Goal: Share content: Share content

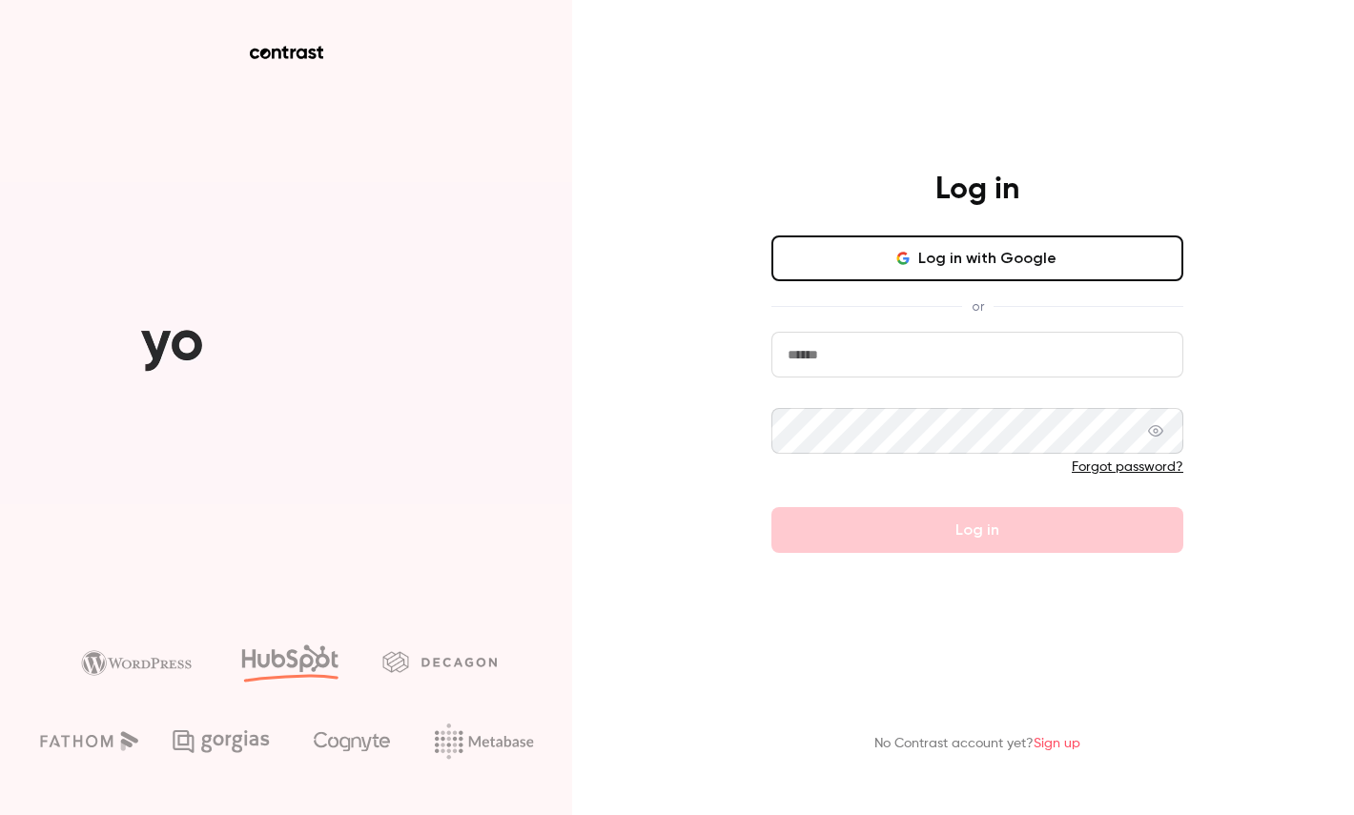
click at [932, 252] on button "Log in with Google" at bounding box center [977, 259] width 412 height 46
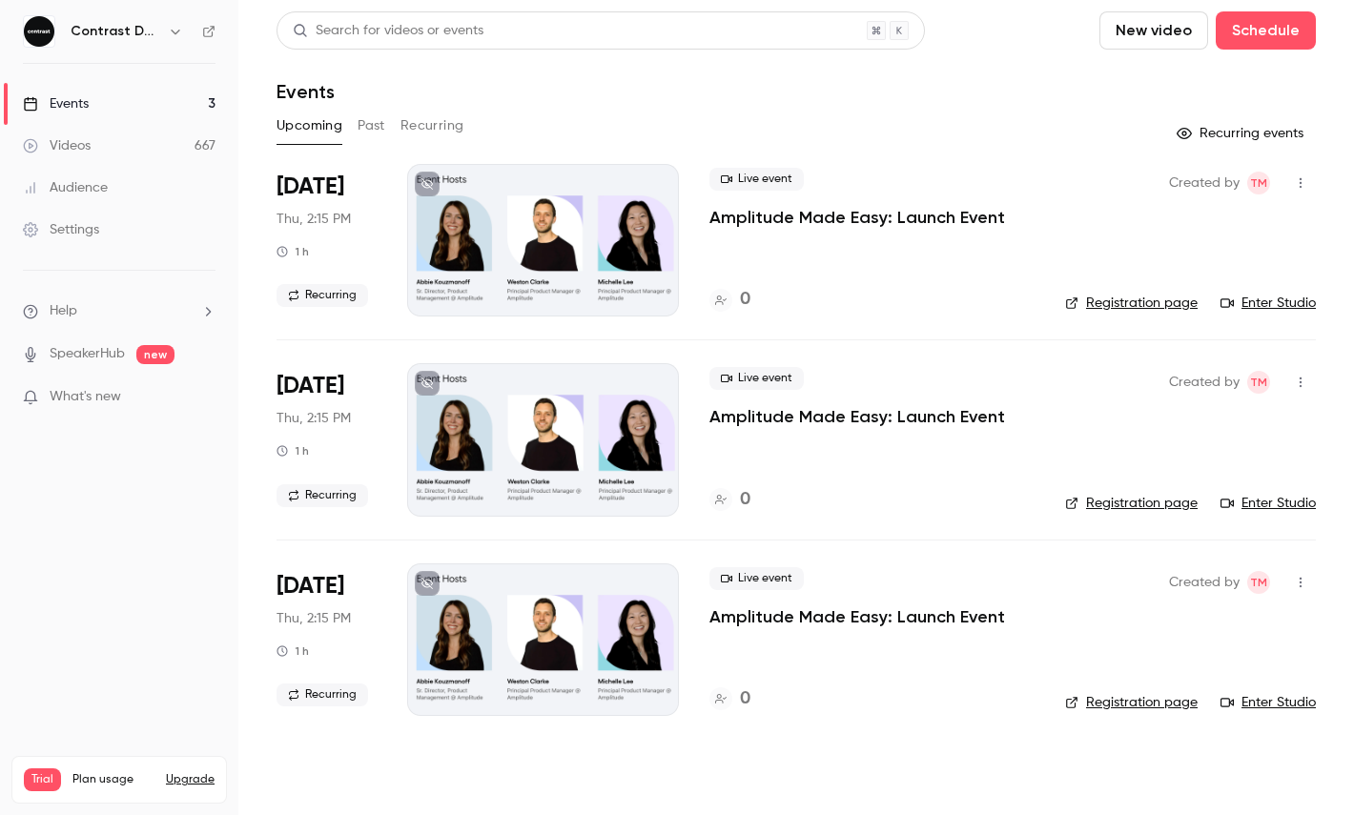
click at [133, 106] on link "Events 3" at bounding box center [119, 104] width 238 height 42
click at [133, 133] on link "Videos 667" at bounding box center [119, 146] width 238 height 42
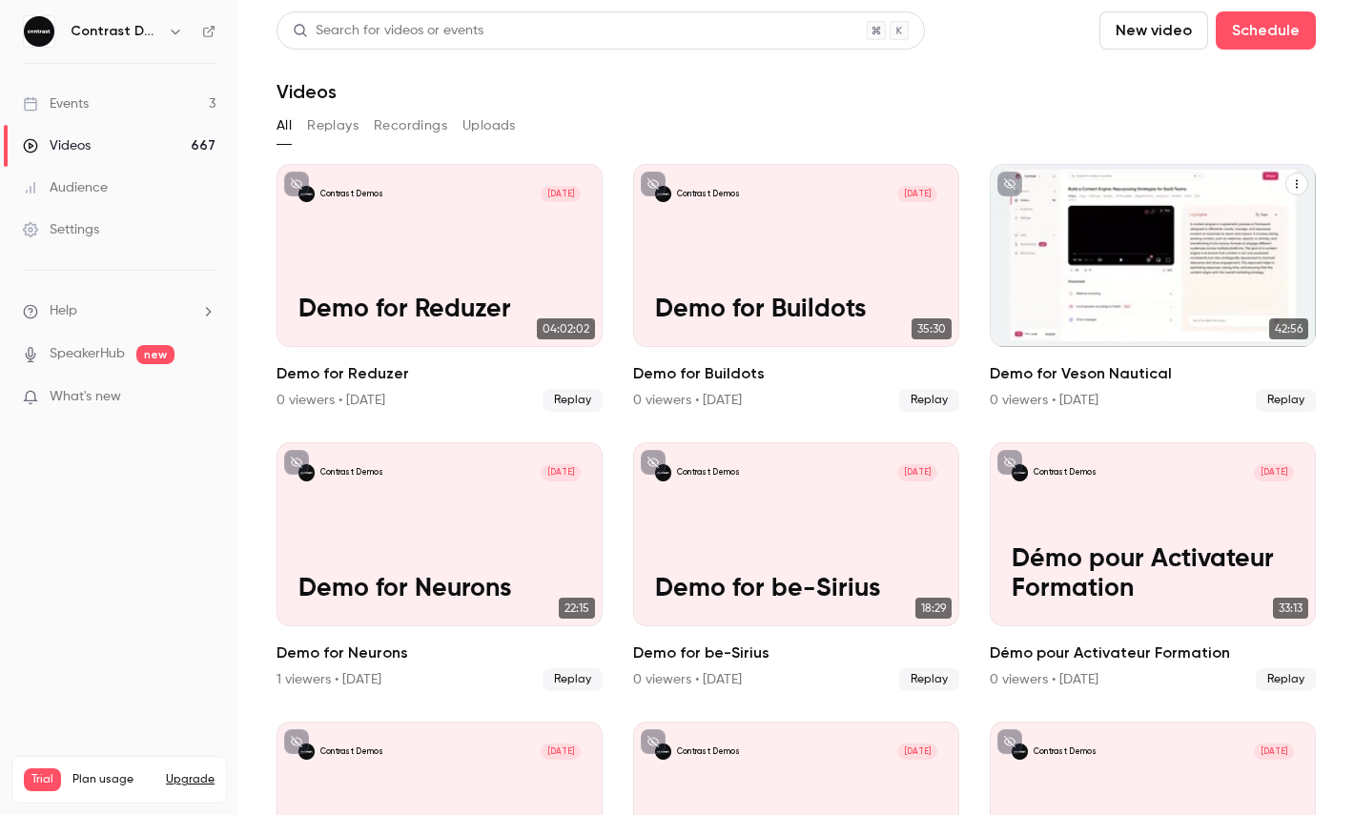
click at [1123, 229] on div "Contrast Demos [DATE] Demo for Veson Nautical" at bounding box center [1153, 255] width 326 height 183
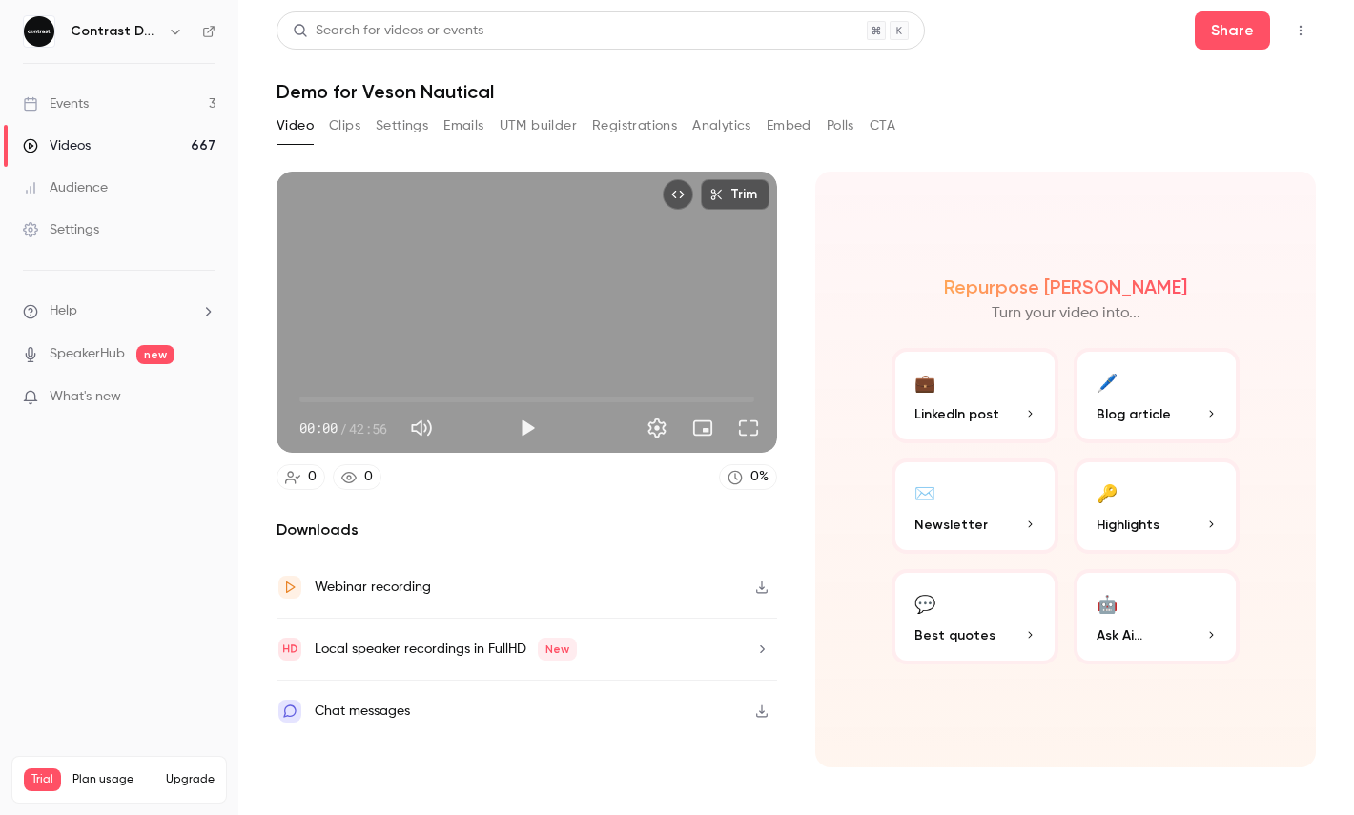
type input "*****"
click at [347, 394] on span "00:00" at bounding box center [526, 399] width 455 height 31
click at [1226, 41] on button "Share" at bounding box center [1232, 30] width 75 height 38
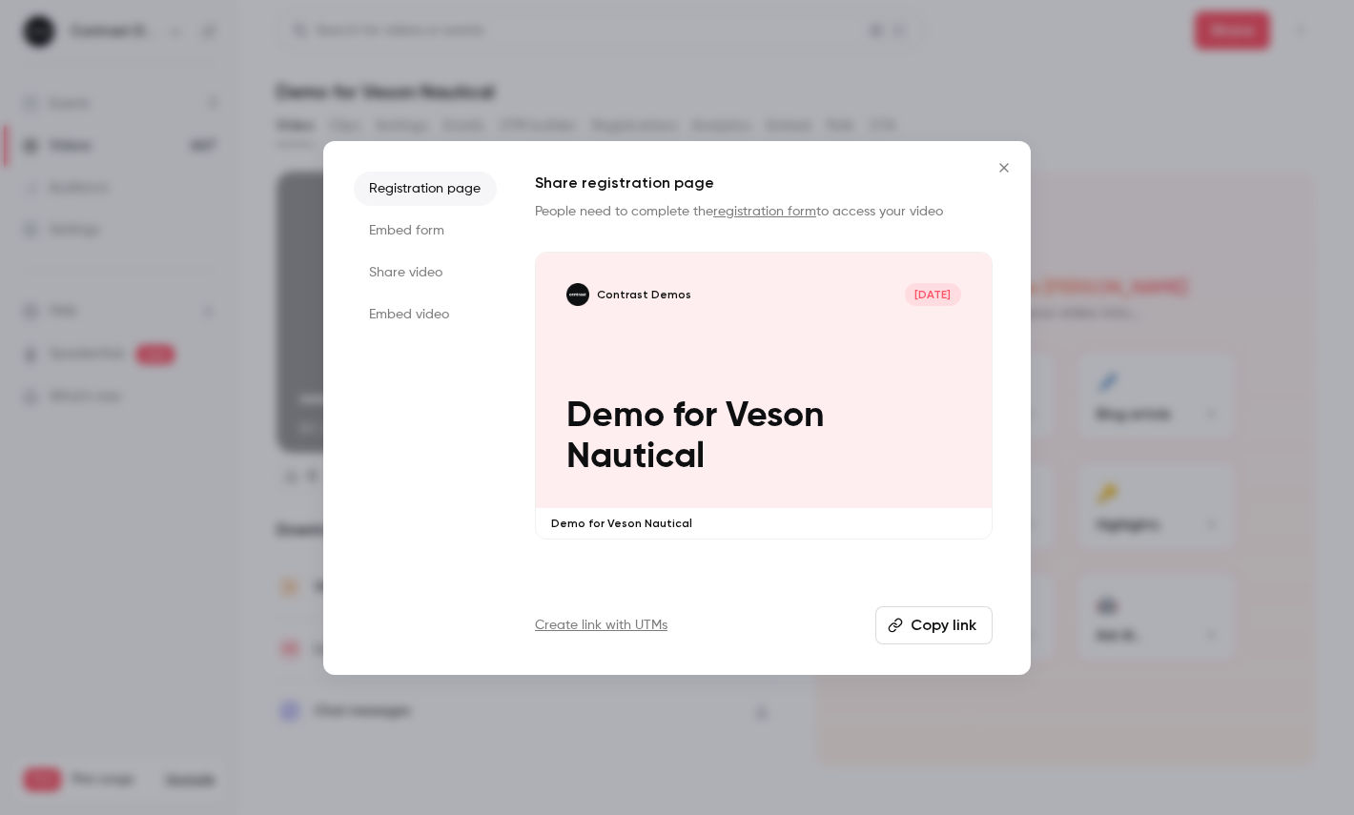
click at [375, 270] on li "Share video" at bounding box center [425, 273] width 143 height 34
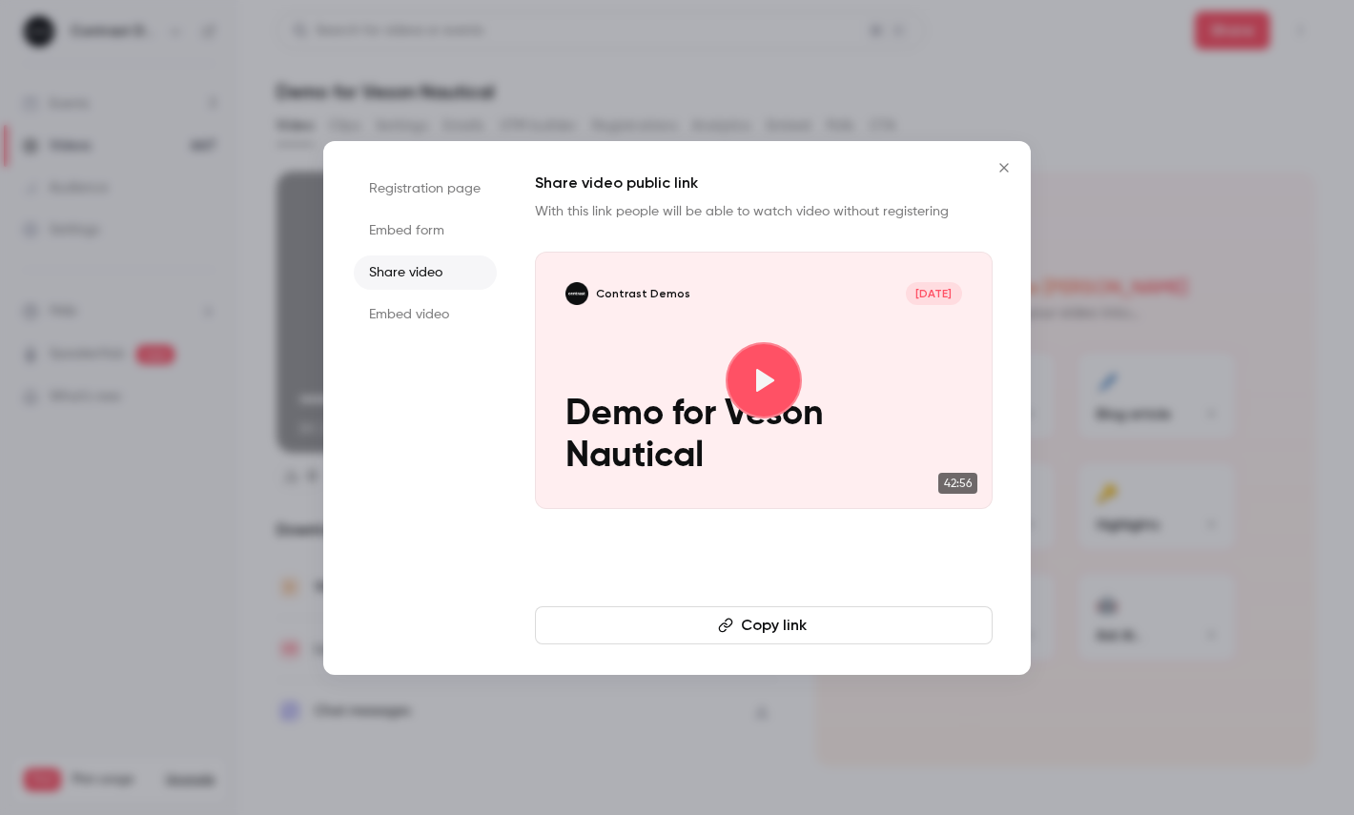
click at [658, 633] on button "Copy link" at bounding box center [764, 625] width 458 height 38
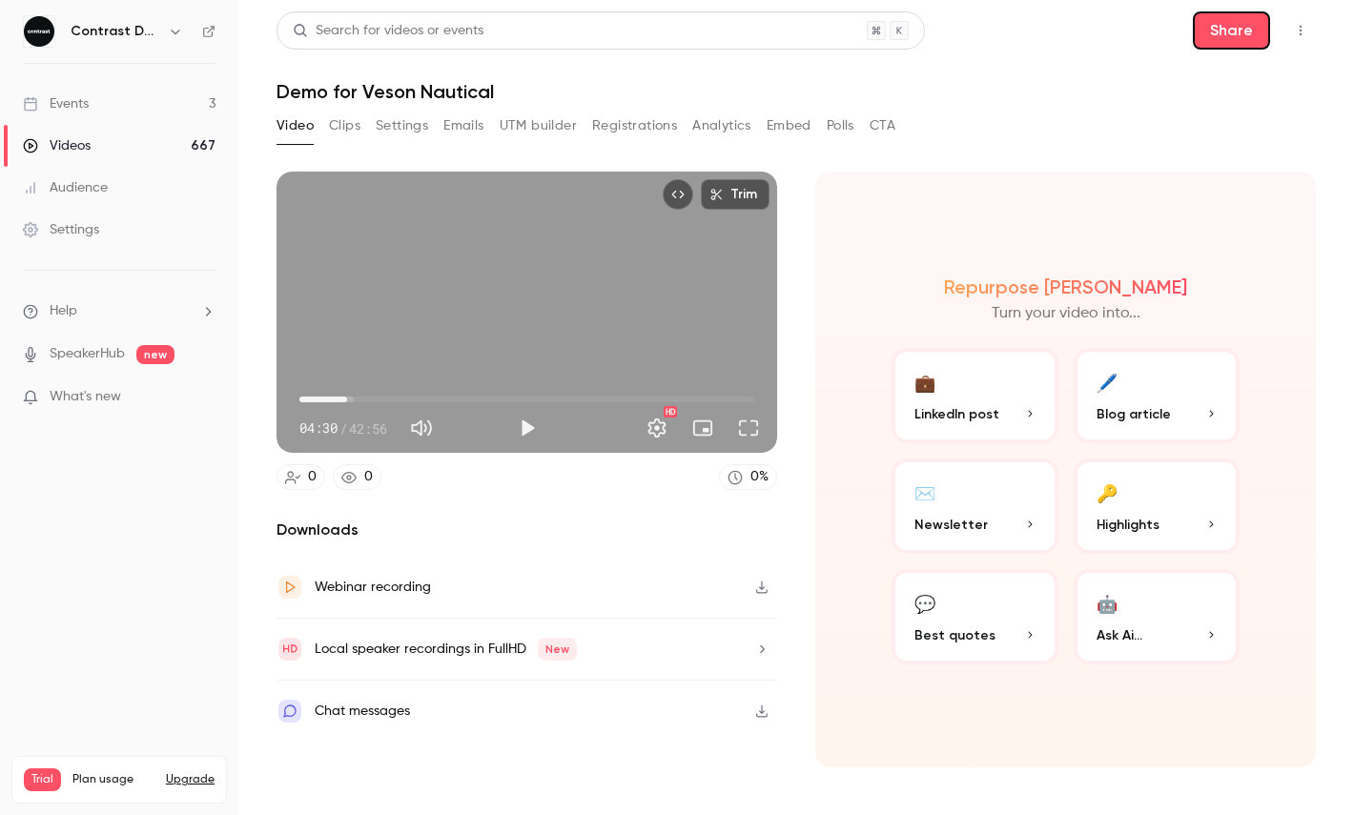
click at [875, 179] on div "Repurpose Ai Turn your video into... 💼 LinkedIn post 🖊️ Blog article ✉️ Newslet…" at bounding box center [1065, 470] width 501 height 596
type input "*****"
click at [331, 400] on span "04:30" at bounding box center [526, 399] width 455 height 31
click at [749, 432] on button "Full screen" at bounding box center [748, 428] width 38 height 38
click at [174, 30] on icon "button" at bounding box center [175, 31] width 15 height 15
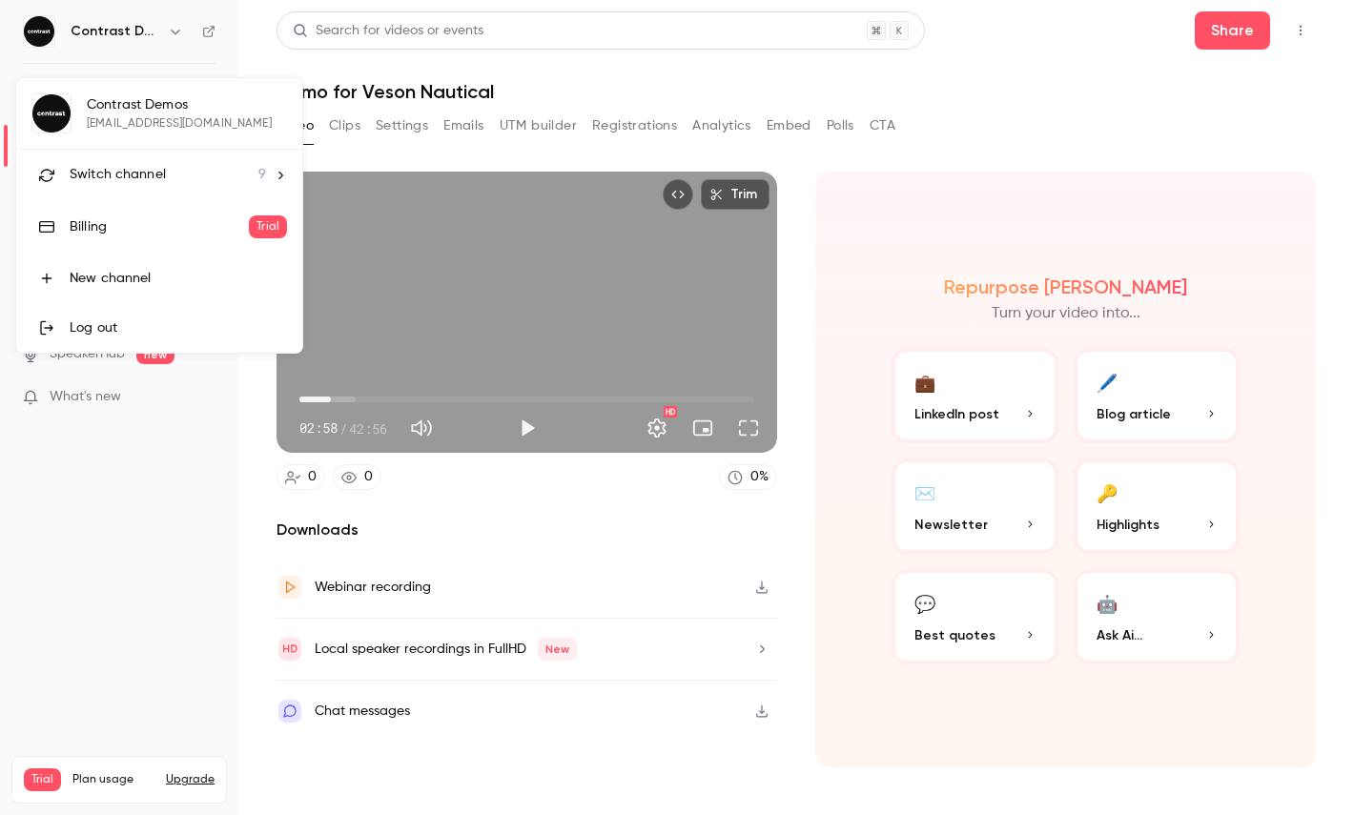
click at [168, 195] on li "Switch channel 9" at bounding box center [159, 175] width 286 height 51
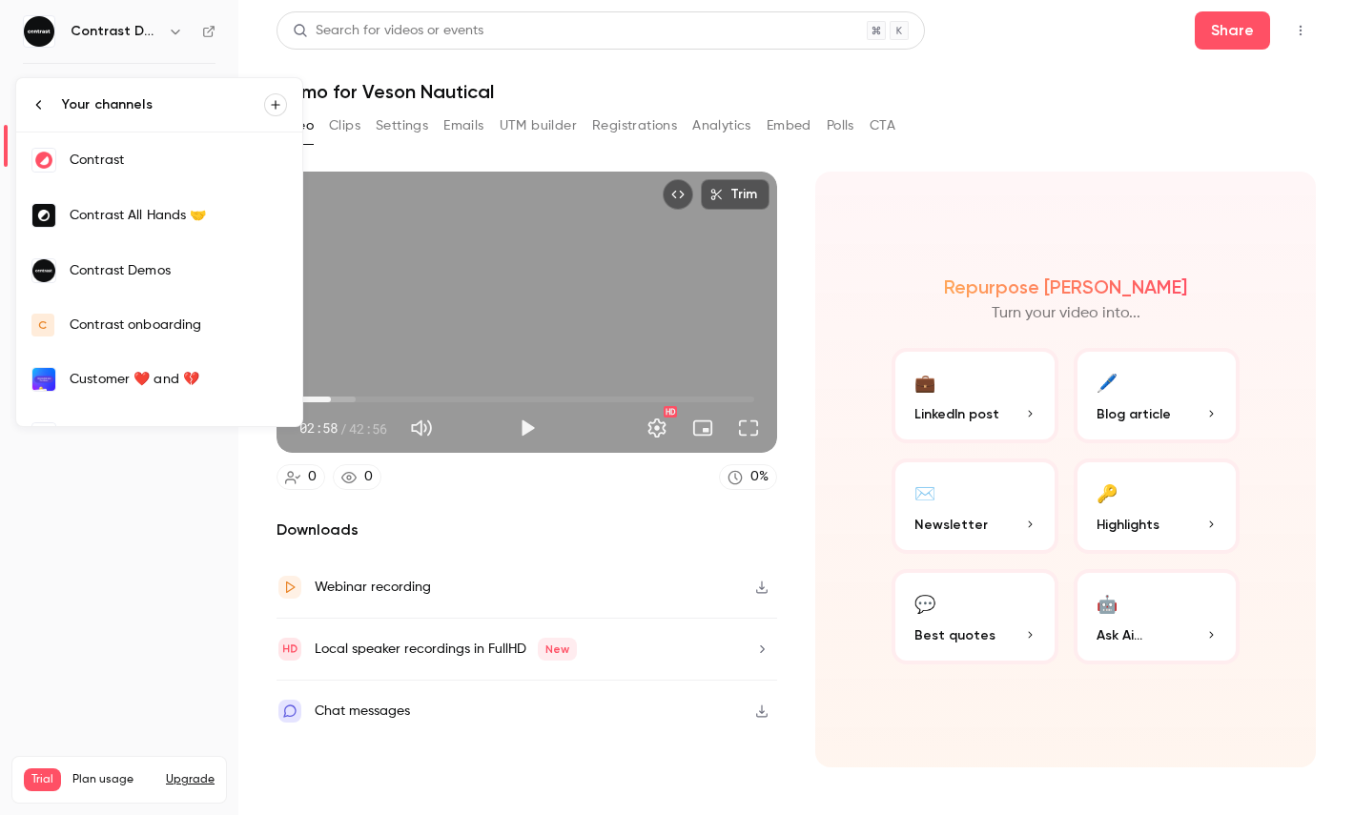
click at [174, 164] on div "Contrast" at bounding box center [178, 160] width 217 height 19
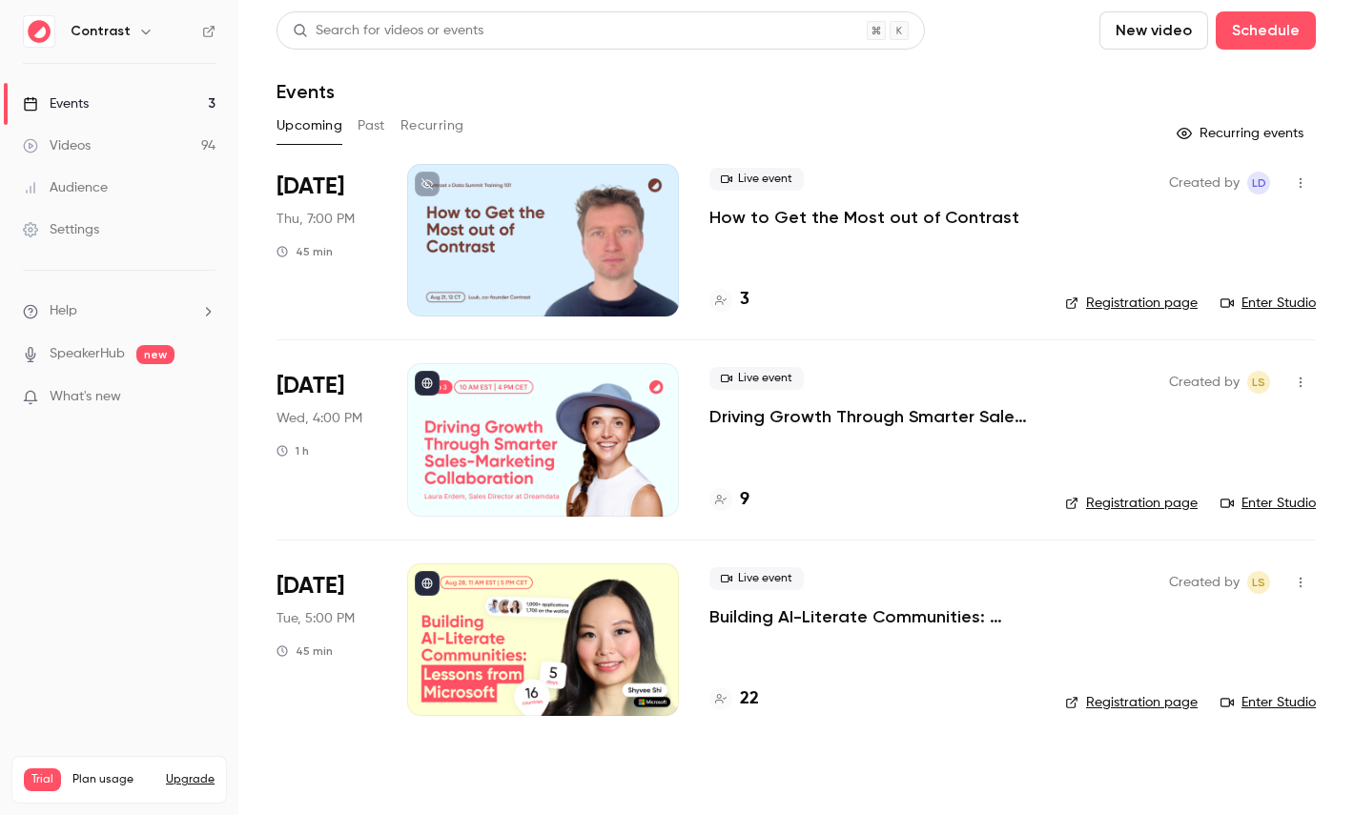
click at [122, 121] on link "Events 3" at bounding box center [119, 104] width 238 height 42
click at [136, 138] on link "Videos 94" at bounding box center [119, 146] width 238 height 42
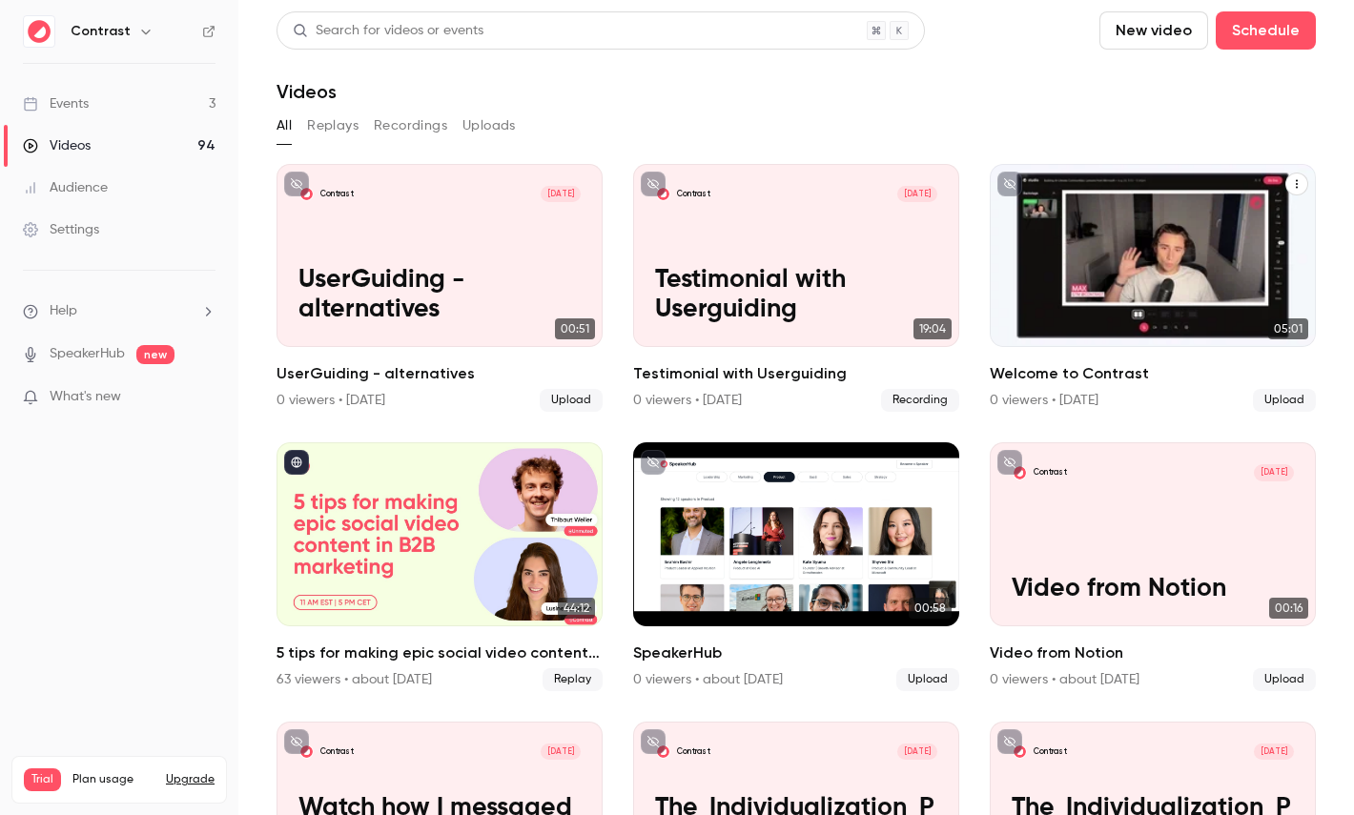
click at [1139, 258] on div "Welcome to Contrast" at bounding box center [1153, 255] width 326 height 183
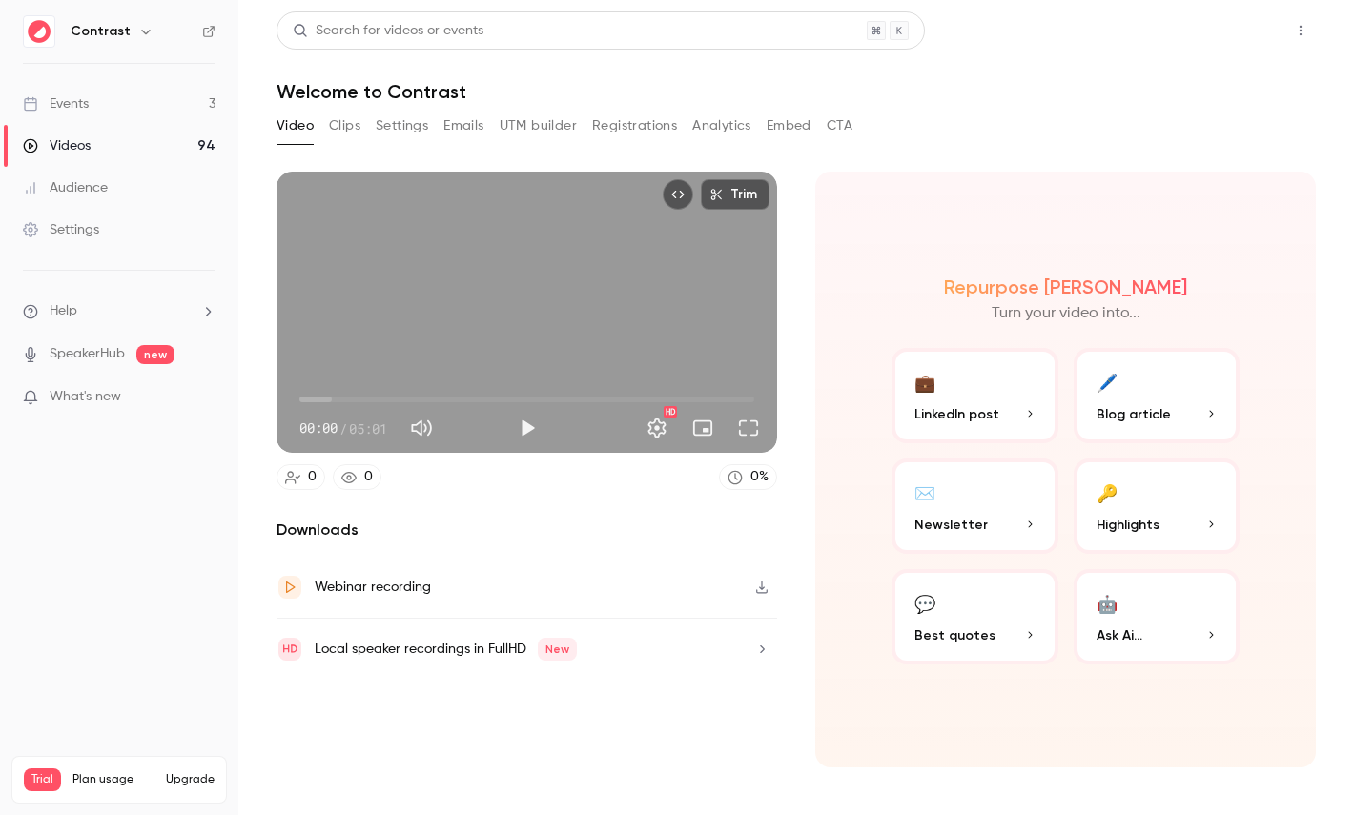
click at [1216, 37] on button "Share" at bounding box center [1232, 30] width 75 height 38
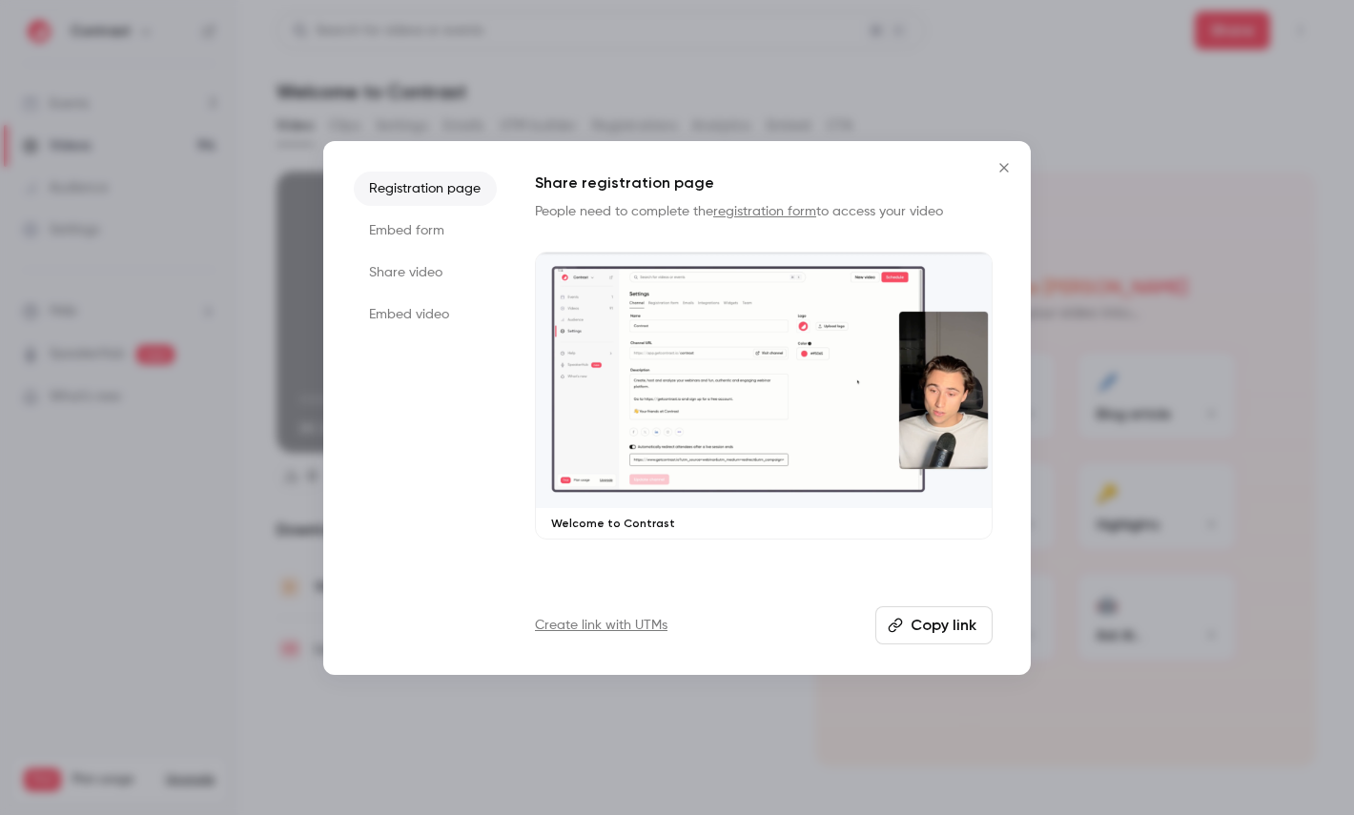
click at [441, 271] on li "Share video" at bounding box center [425, 273] width 143 height 34
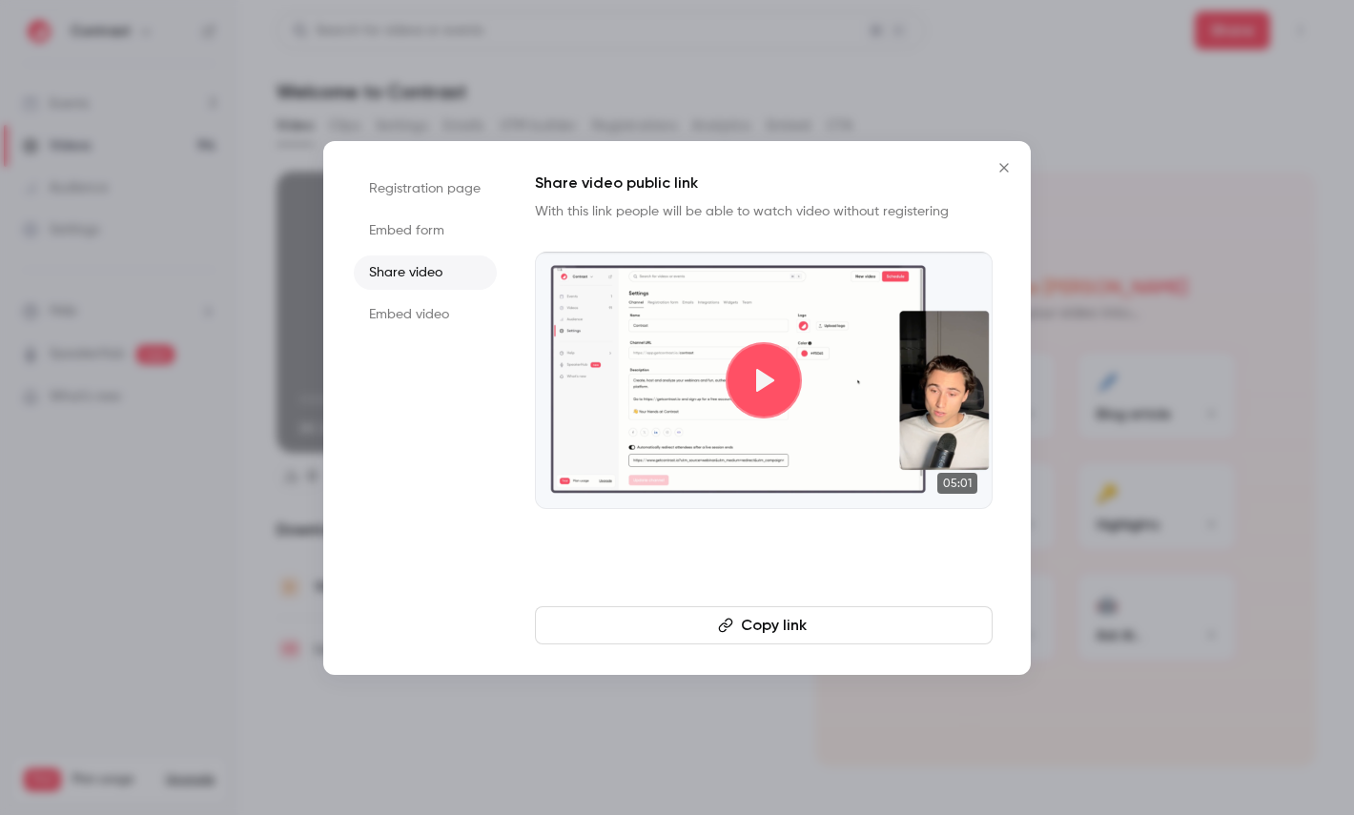
click at [647, 641] on button "Copy link" at bounding box center [764, 625] width 458 height 38
